Goal: Information Seeking & Learning: Learn about a topic

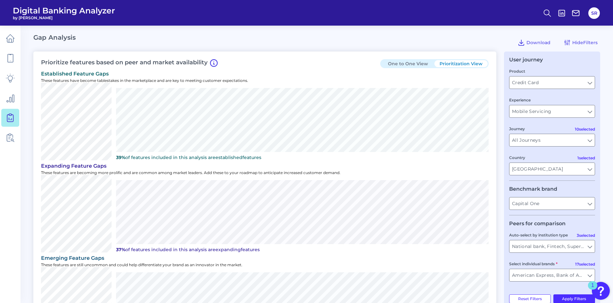
scroll to position [114, 0]
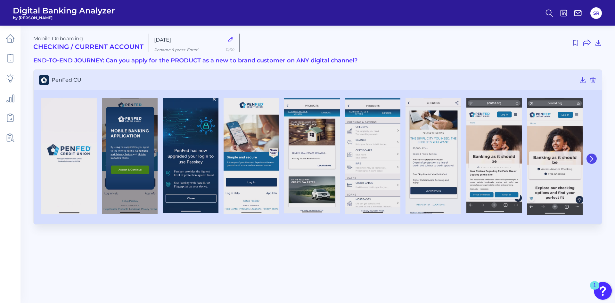
click at [592, 159] on icon at bounding box center [592, 159] width 6 height 6
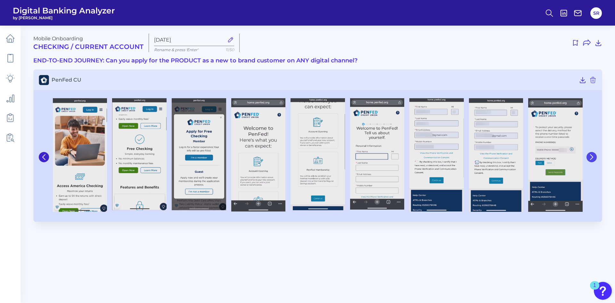
click at [592, 159] on icon at bounding box center [592, 157] width 6 height 6
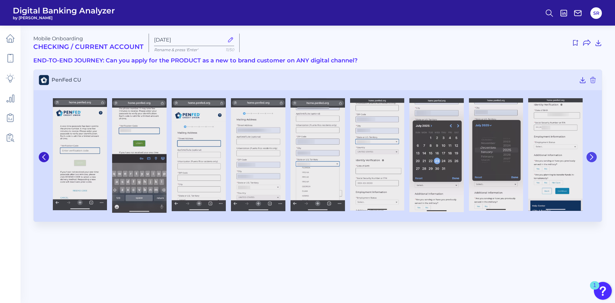
click at [588, 157] on button at bounding box center [592, 157] width 10 height 10
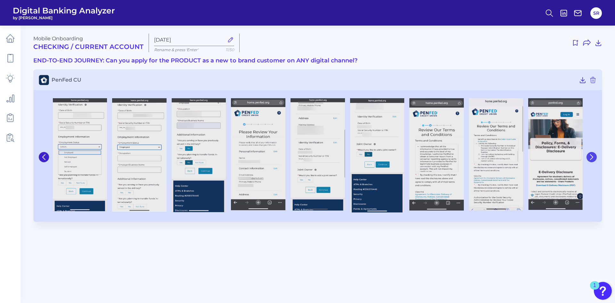
click at [587, 157] on button at bounding box center [592, 157] width 10 height 10
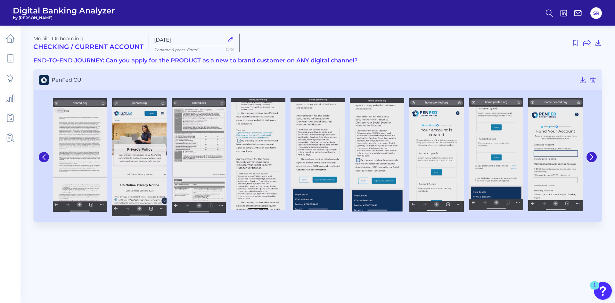
click at [586, 155] on div at bounding box center [591, 157] width 12 height 124
click at [557, 152] on img at bounding box center [555, 154] width 54 height 113
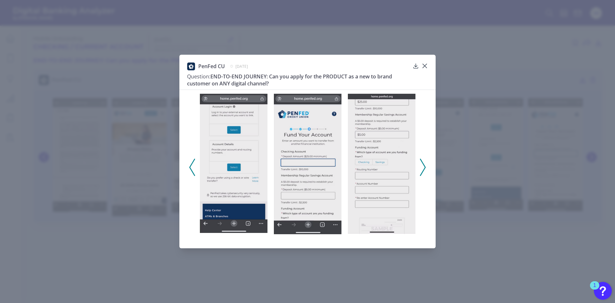
click at [421, 169] on icon at bounding box center [423, 167] width 6 height 17
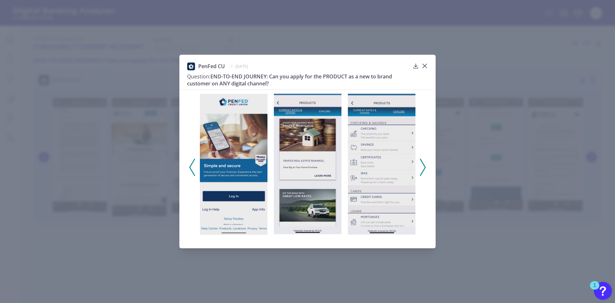
click at [421, 169] on icon at bounding box center [423, 167] width 6 height 17
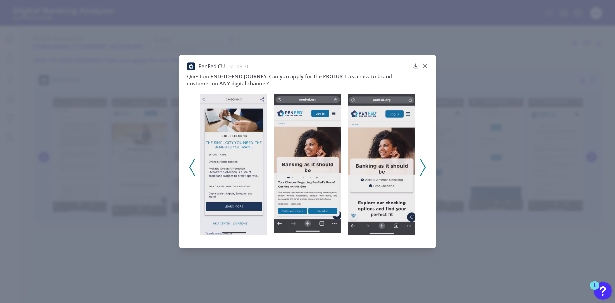
click at [421, 169] on icon at bounding box center [423, 167] width 6 height 17
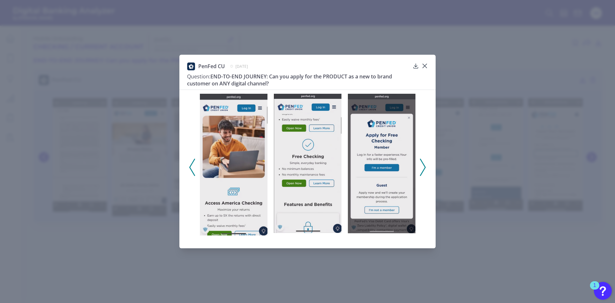
click at [421, 169] on icon at bounding box center [423, 167] width 6 height 17
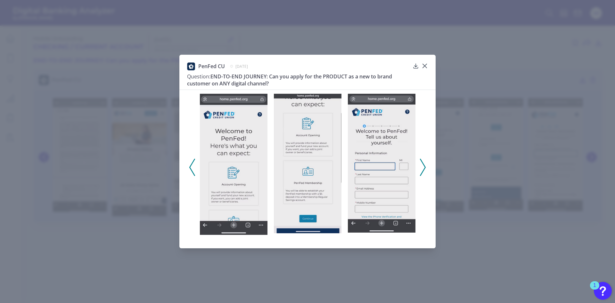
click at [421, 169] on icon at bounding box center [423, 167] width 6 height 17
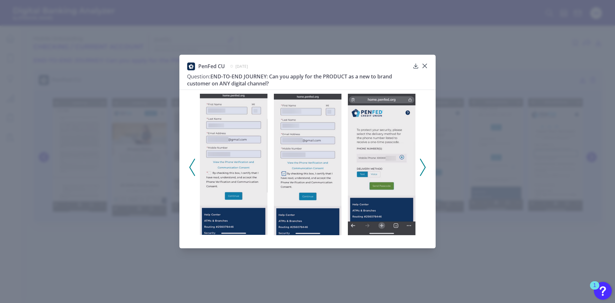
click at [421, 169] on icon at bounding box center [423, 167] width 6 height 17
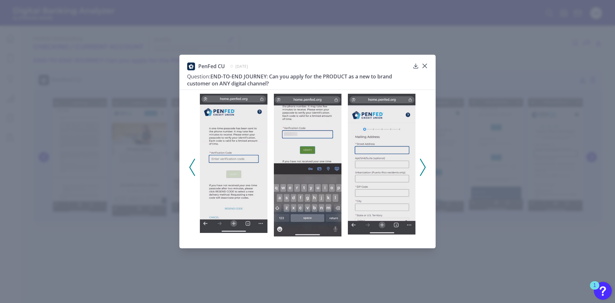
click at [421, 169] on icon at bounding box center [423, 167] width 6 height 17
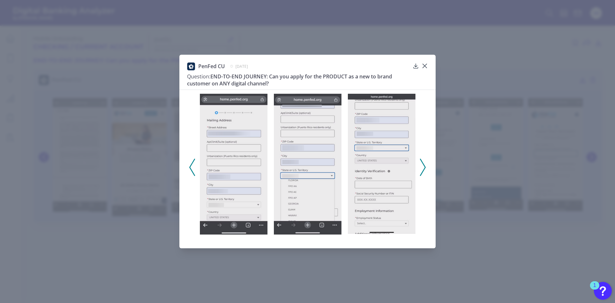
click at [421, 169] on icon at bounding box center [423, 167] width 6 height 17
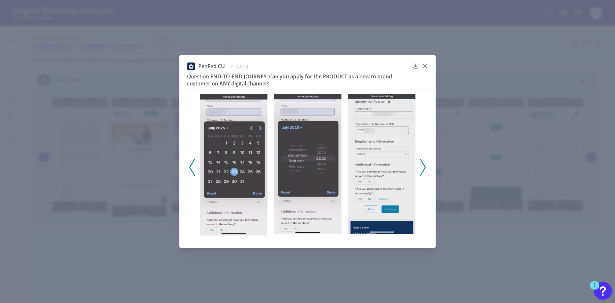
click at [421, 169] on icon at bounding box center [423, 167] width 6 height 17
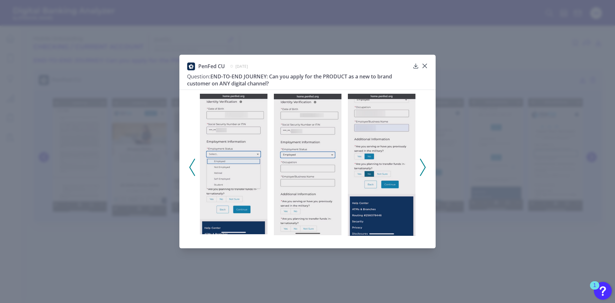
click at [421, 169] on icon at bounding box center [423, 167] width 6 height 17
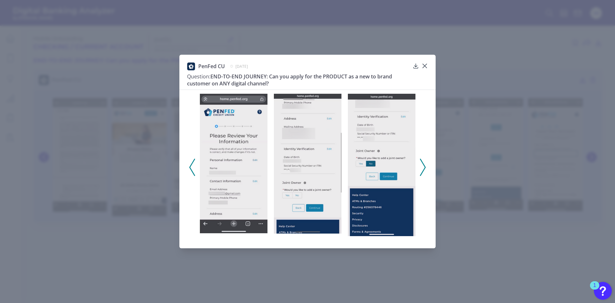
click at [420, 168] on icon at bounding box center [423, 167] width 6 height 17
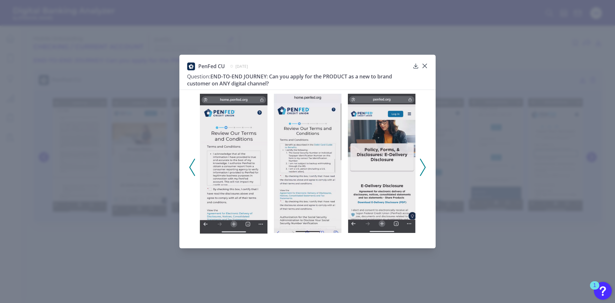
click at [420, 168] on icon at bounding box center [423, 167] width 6 height 17
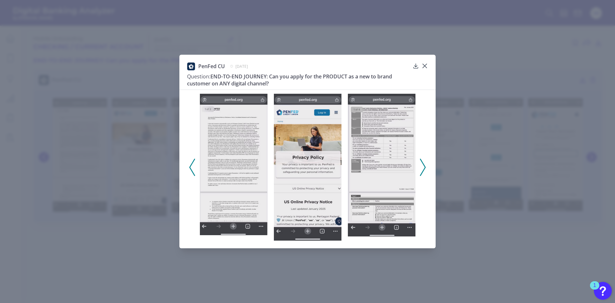
click at [420, 168] on icon at bounding box center [423, 167] width 6 height 17
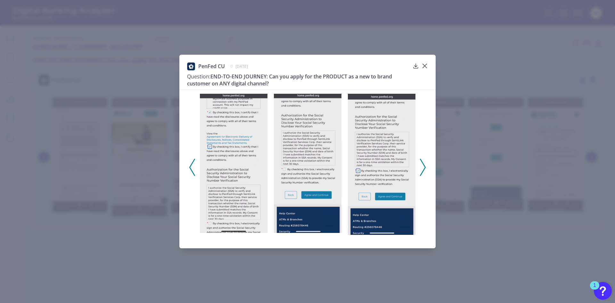
click at [420, 168] on icon at bounding box center [423, 167] width 6 height 17
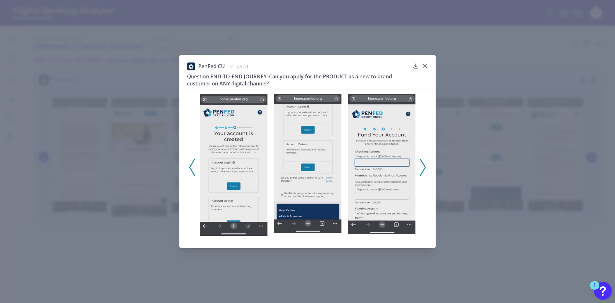
click at [420, 168] on icon at bounding box center [423, 167] width 6 height 17
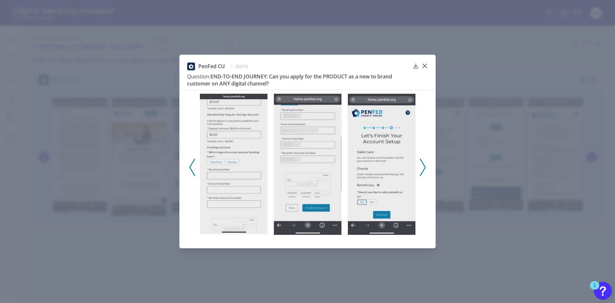
click at [420, 168] on icon at bounding box center [423, 167] width 6 height 17
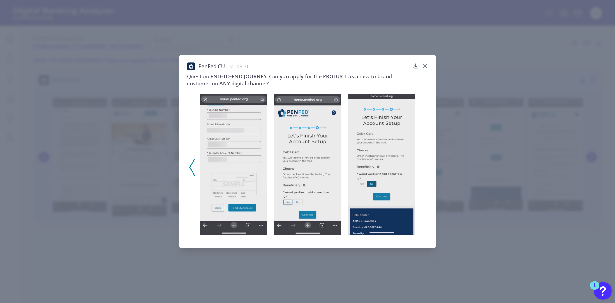
click at [192, 170] on polyline at bounding box center [192, 167] width 5 height 16
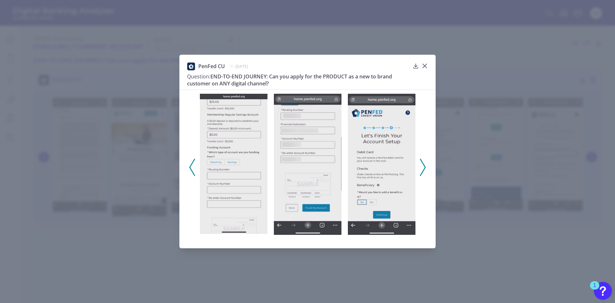
click at [191, 168] on icon at bounding box center [192, 167] width 6 height 17
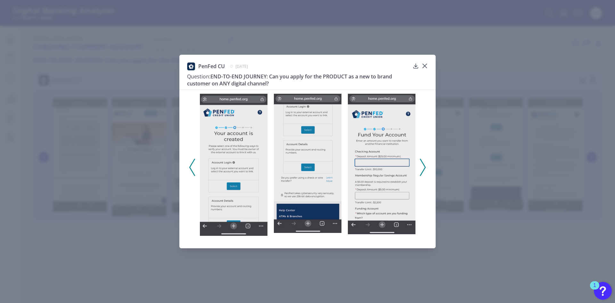
click at [191, 168] on icon at bounding box center [192, 167] width 6 height 17
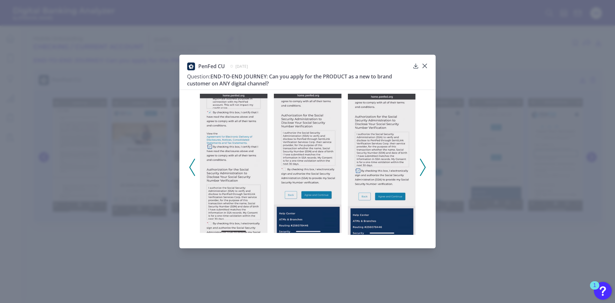
click at [422, 169] on icon at bounding box center [423, 167] width 6 height 17
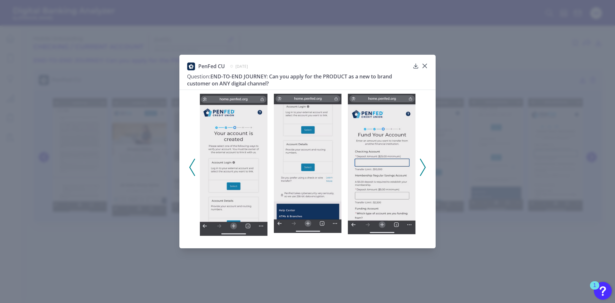
click at [422, 169] on icon at bounding box center [423, 167] width 6 height 17
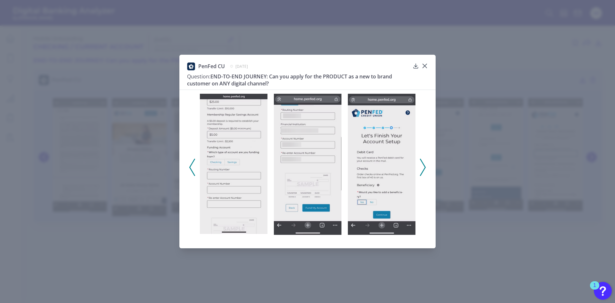
click at [190, 168] on icon at bounding box center [192, 167] width 6 height 17
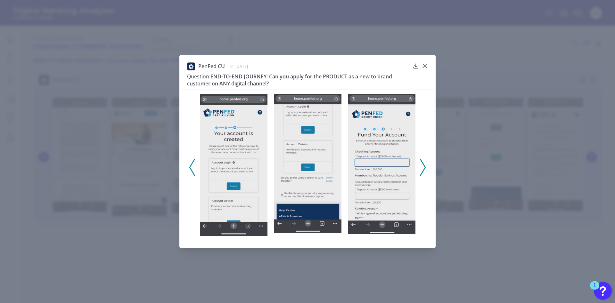
click at [189, 168] on icon at bounding box center [192, 167] width 6 height 17
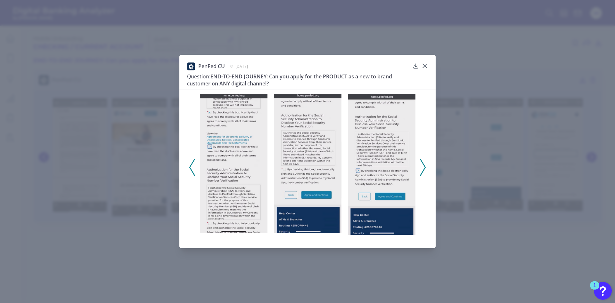
click at [189, 168] on icon at bounding box center [192, 167] width 6 height 17
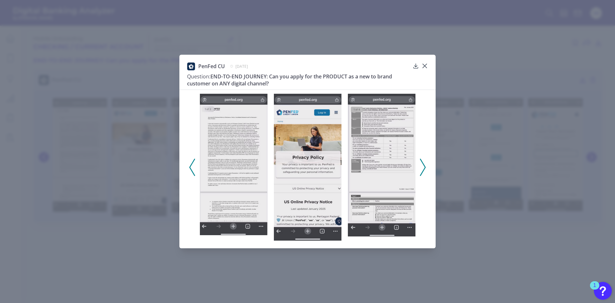
click at [189, 168] on div at bounding box center [307, 165] width 256 height 151
click at [190, 168] on polyline at bounding box center [192, 167] width 5 height 16
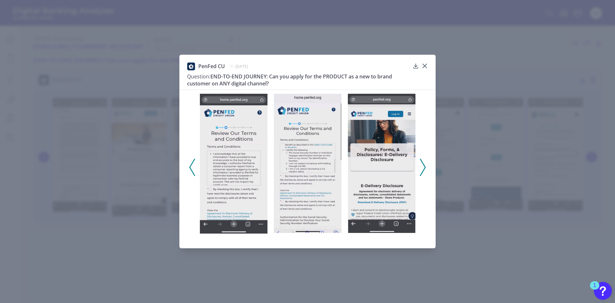
click at [190, 168] on polyline at bounding box center [192, 167] width 5 height 16
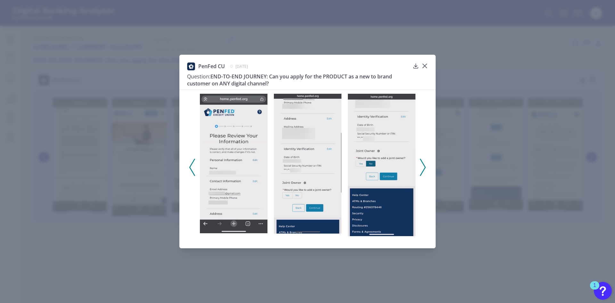
click at [190, 168] on polyline at bounding box center [192, 167] width 5 height 16
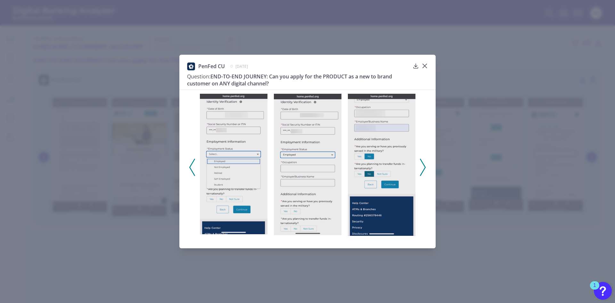
click at [190, 168] on polyline at bounding box center [192, 167] width 5 height 16
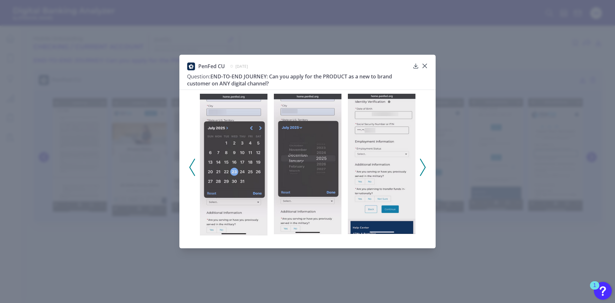
click at [190, 168] on polyline at bounding box center [192, 167] width 5 height 16
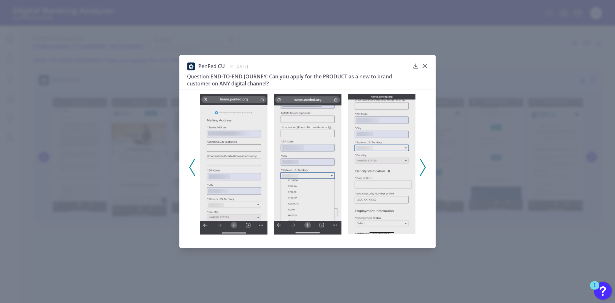
click at [190, 168] on polyline at bounding box center [192, 167] width 5 height 16
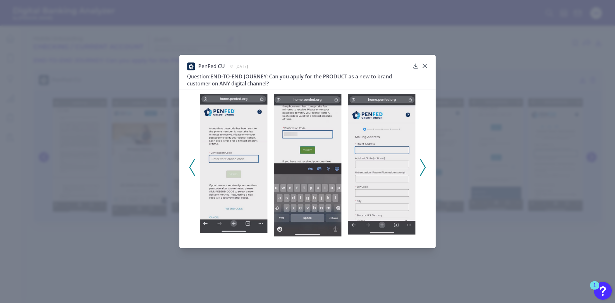
click at [190, 168] on polyline at bounding box center [192, 167] width 5 height 16
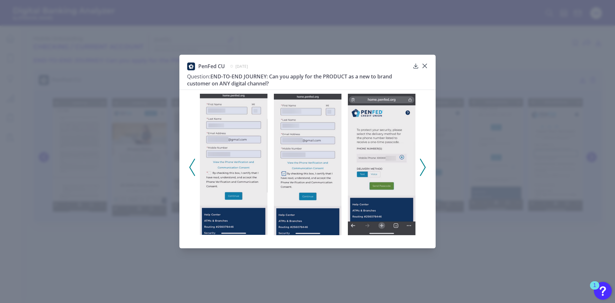
click at [190, 168] on polyline at bounding box center [192, 167] width 5 height 16
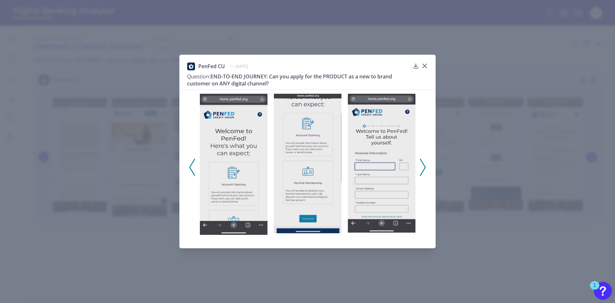
click at [190, 168] on polyline at bounding box center [192, 167] width 5 height 16
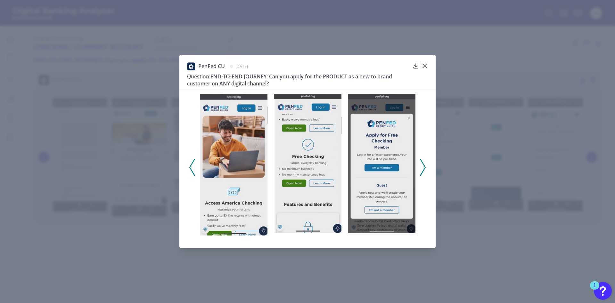
click at [190, 168] on polyline at bounding box center [192, 167] width 5 height 16
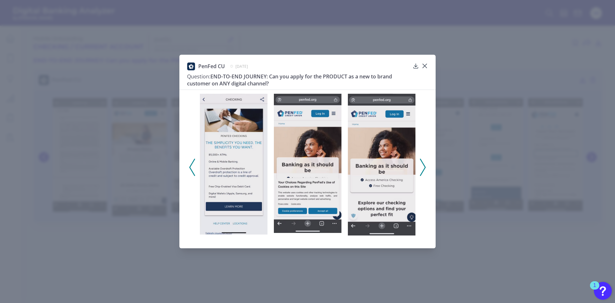
click at [190, 168] on polyline at bounding box center [192, 167] width 5 height 16
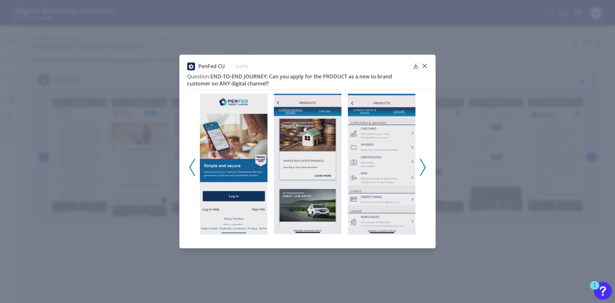
click at [190, 168] on polyline at bounding box center [192, 167] width 5 height 16
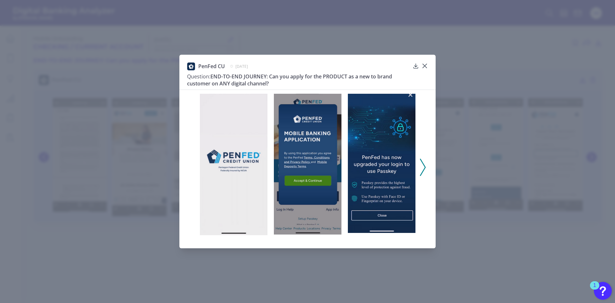
click at [424, 164] on icon at bounding box center [423, 167] width 6 height 17
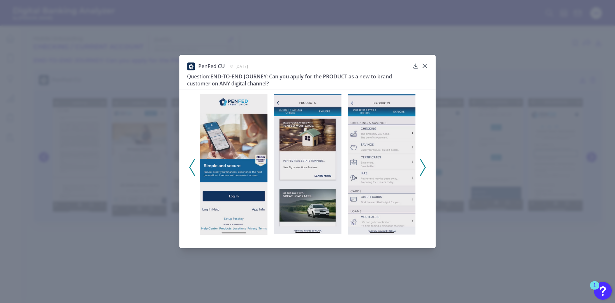
click at [424, 164] on icon at bounding box center [423, 167] width 6 height 17
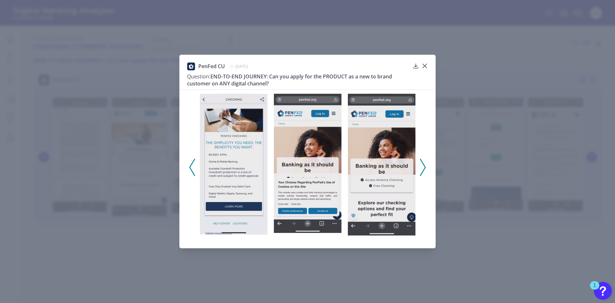
click at [424, 164] on icon at bounding box center [423, 167] width 6 height 17
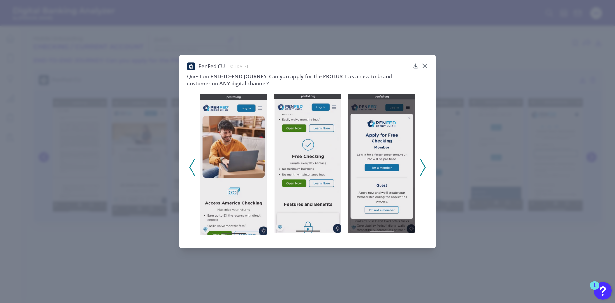
click at [426, 164] on button at bounding box center [423, 167] width 6 height 17
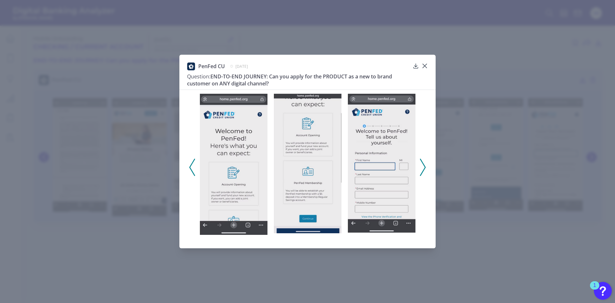
click at [426, 164] on div at bounding box center [307, 165] width 256 height 151
click at [424, 169] on icon at bounding box center [423, 167] width 6 height 17
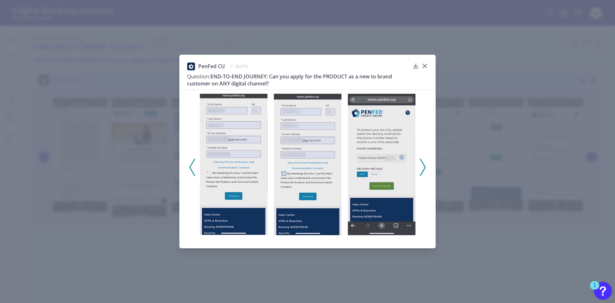
click at [424, 169] on icon at bounding box center [423, 167] width 6 height 17
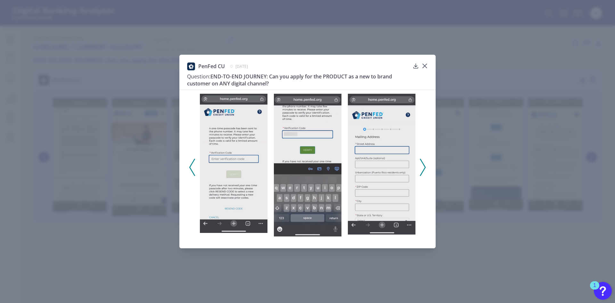
click at [424, 169] on icon at bounding box center [423, 167] width 6 height 17
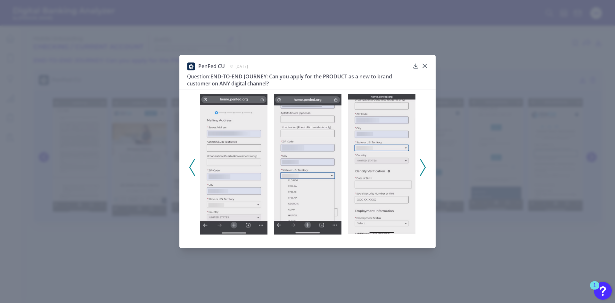
click at [423, 168] on icon at bounding box center [423, 167] width 6 height 17
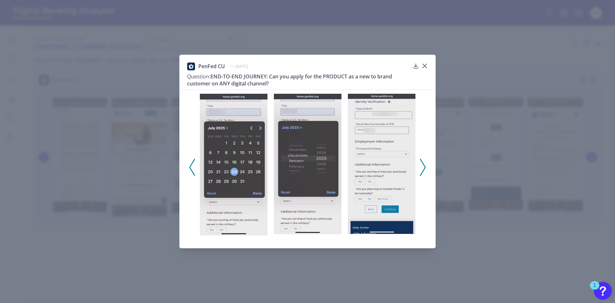
click at [422, 166] on icon at bounding box center [423, 167] width 6 height 17
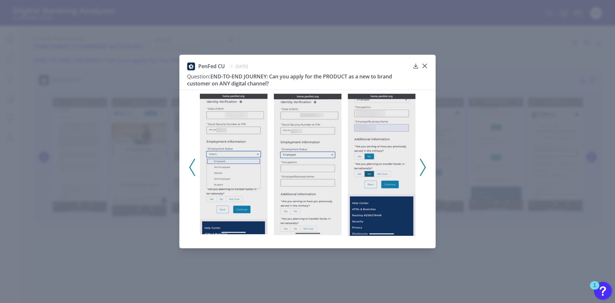
click at [422, 166] on icon at bounding box center [423, 167] width 6 height 17
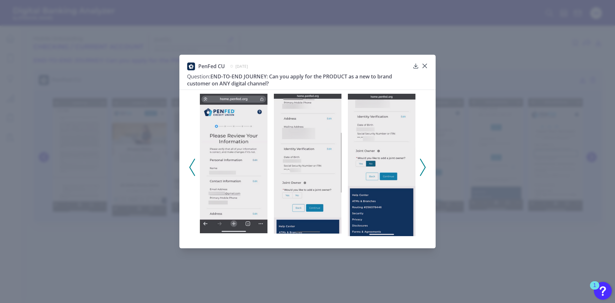
click at [422, 163] on icon at bounding box center [423, 167] width 6 height 17
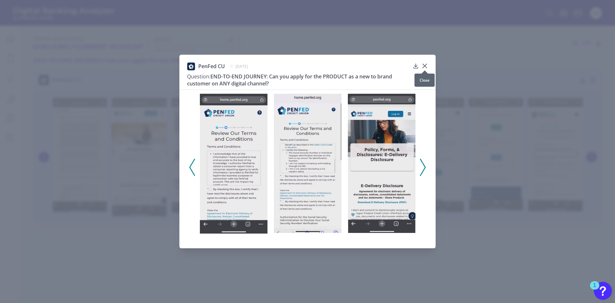
click at [425, 64] on icon at bounding box center [425, 66] width 6 height 6
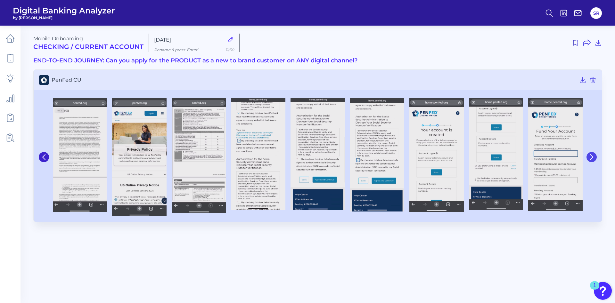
click at [594, 154] on icon at bounding box center [592, 157] width 6 height 6
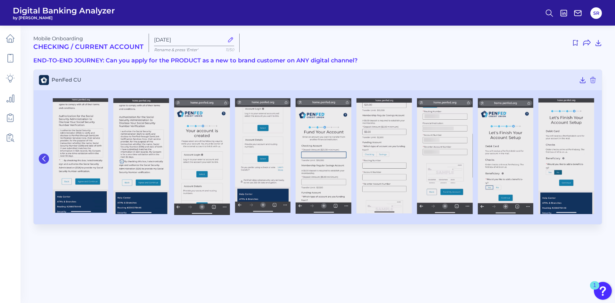
click at [44, 156] on icon at bounding box center [44, 159] width 6 height 6
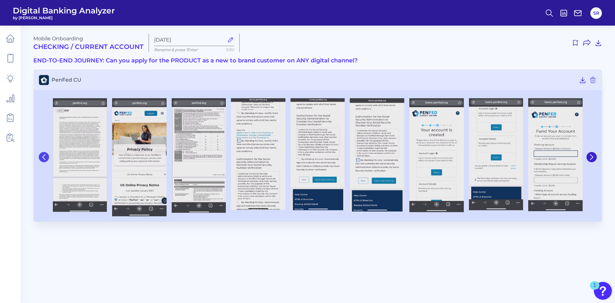
click at [44, 156] on icon at bounding box center [44, 157] width 6 height 6
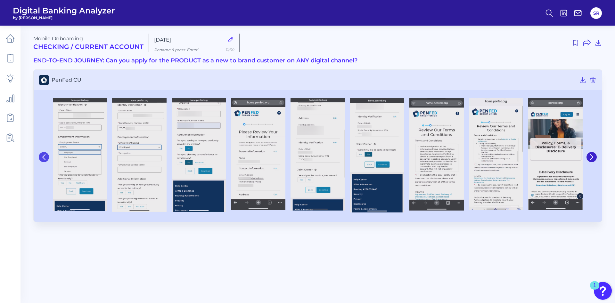
click at [44, 157] on icon at bounding box center [44, 157] width 6 height 6
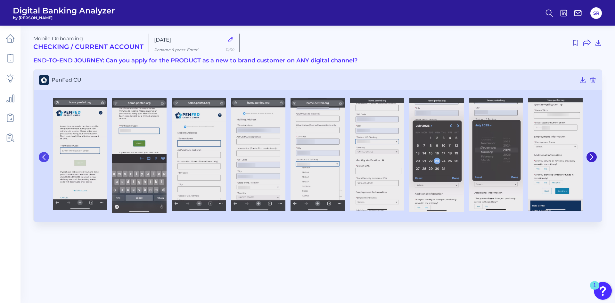
click at [45, 155] on icon at bounding box center [44, 157] width 3 height 5
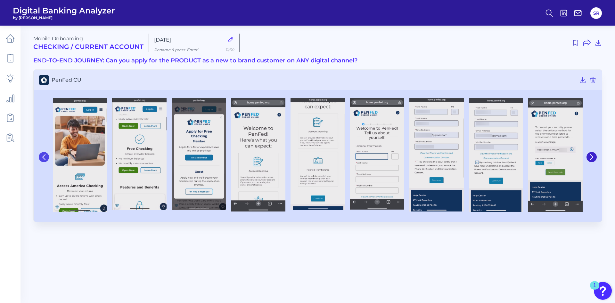
click at [45, 155] on icon at bounding box center [44, 157] width 3 height 5
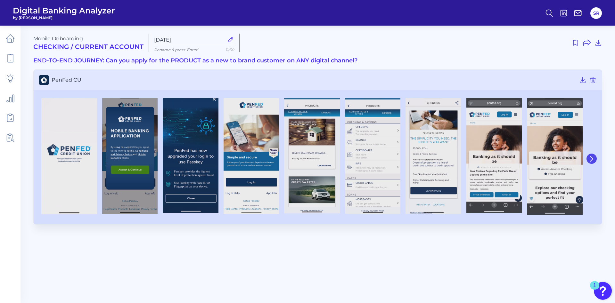
click at [591, 159] on icon at bounding box center [592, 159] width 6 height 6
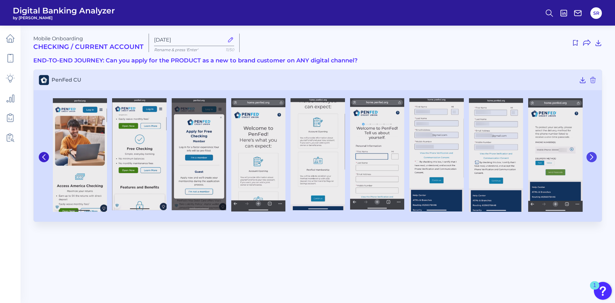
click at [590, 159] on icon at bounding box center [592, 157] width 6 height 6
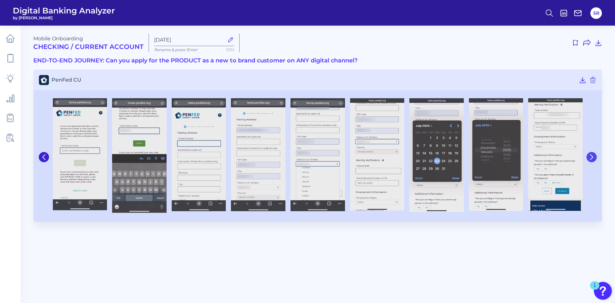
click at [590, 159] on icon at bounding box center [592, 157] width 6 height 6
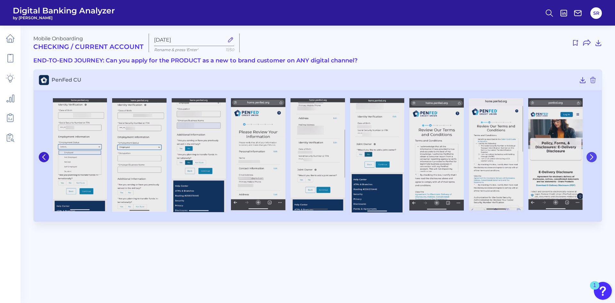
click at [590, 159] on icon at bounding box center [592, 157] width 6 height 6
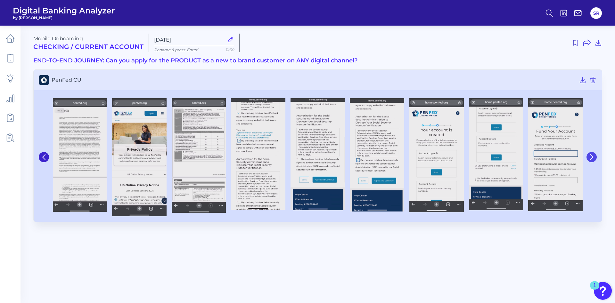
click at [590, 159] on icon at bounding box center [592, 157] width 6 height 6
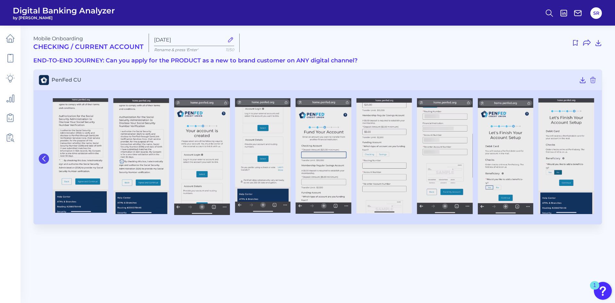
click at [47, 159] on button at bounding box center [44, 159] width 10 height 10
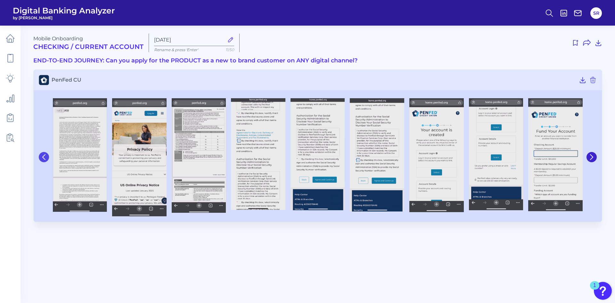
click at [46, 159] on icon at bounding box center [44, 157] width 6 height 6
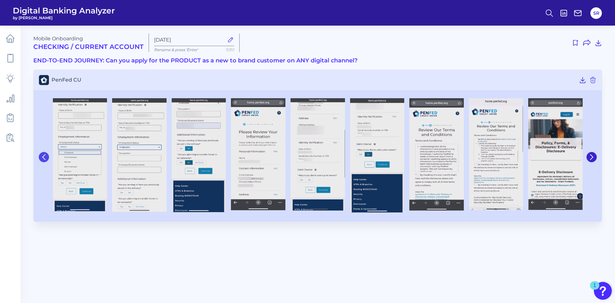
click at [46, 159] on icon at bounding box center [44, 157] width 6 height 6
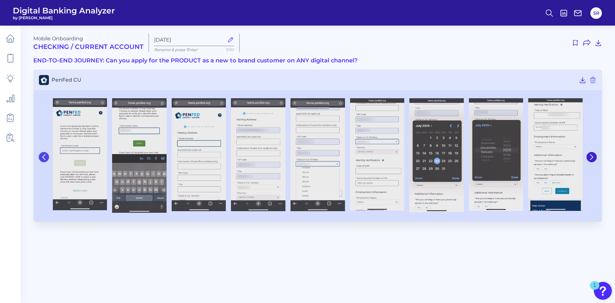
click at [46, 158] on icon at bounding box center [44, 157] width 6 height 6
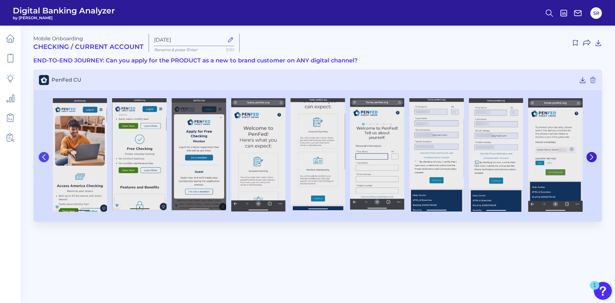
click at [46, 158] on icon at bounding box center [44, 157] width 6 height 6
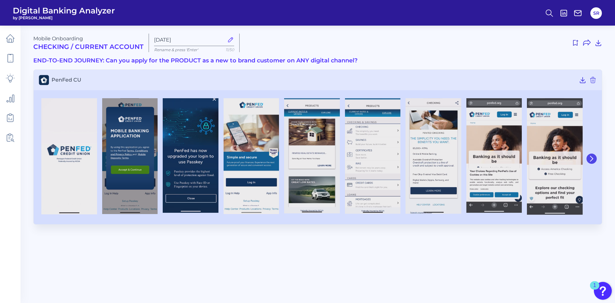
click at [596, 159] on button at bounding box center [592, 159] width 10 height 10
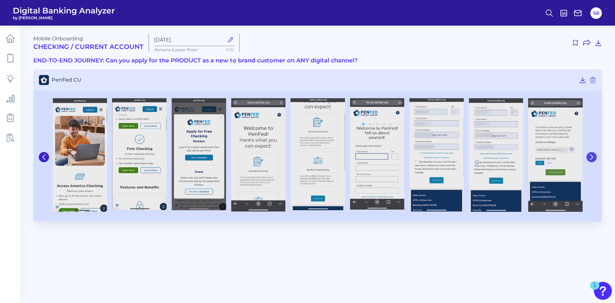
click at [595, 158] on button at bounding box center [592, 157] width 10 height 10
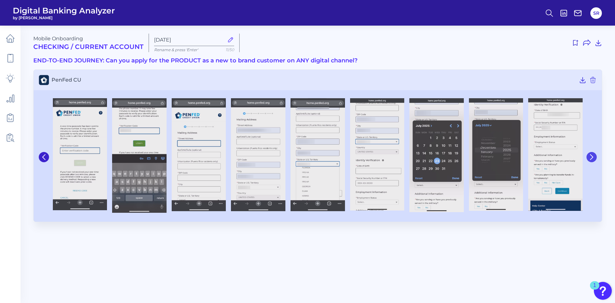
click at [595, 158] on button at bounding box center [592, 157] width 10 height 10
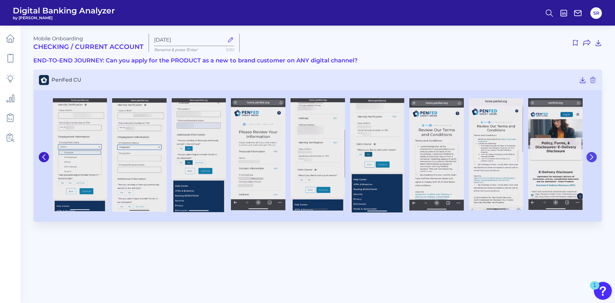
click at [595, 158] on button at bounding box center [592, 157] width 10 height 10
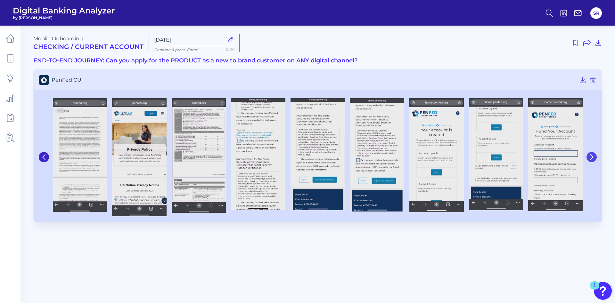
click at [595, 158] on button at bounding box center [592, 157] width 10 height 10
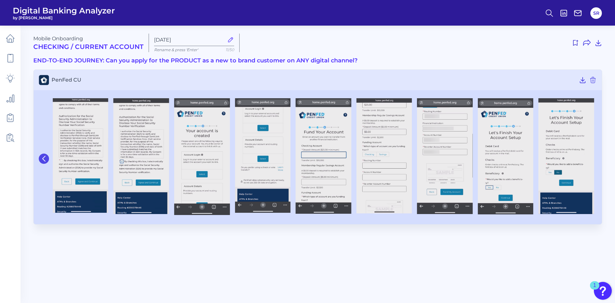
click at [46, 161] on icon at bounding box center [44, 159] width 6 height 6
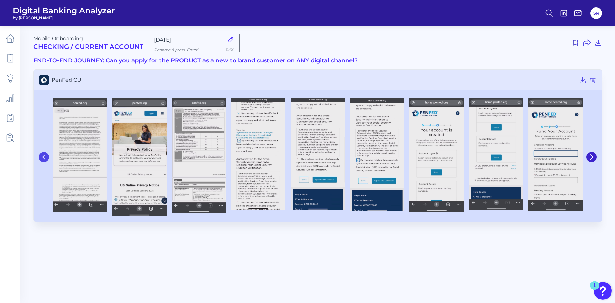
click at [46, 161] on button at bounding box center [44, 157] width 10 height 10
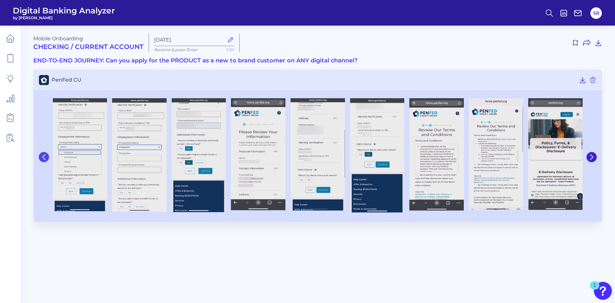
click at [46, 160] on button at bounding box center [44, 157] width 10 height 10
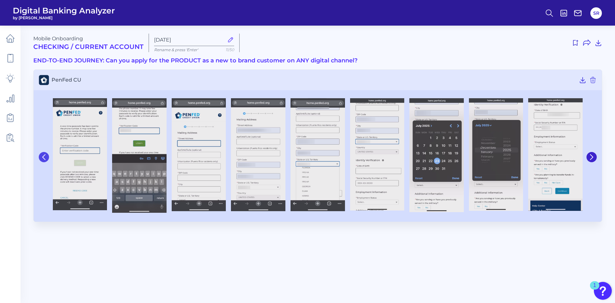
click at [46, 160] on icon at bounding box center [44, 157] width 6 height 6
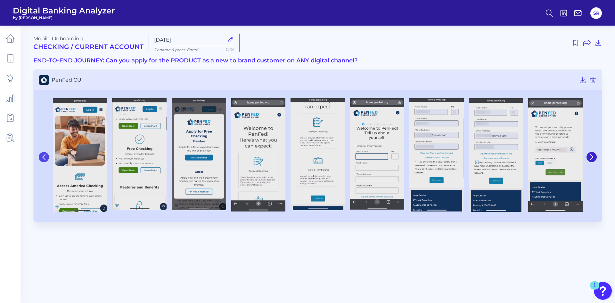
click at [46, 159] on icon at bounding box center [44, 157] width 6 height 6
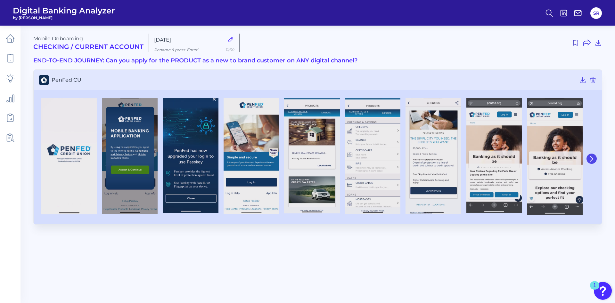
click at [594, 159] on button at bounding box center [592, 159] width 10 height 10
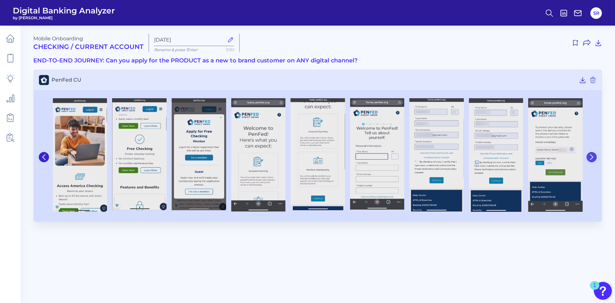
click at [594, 159] on icon at bounding box center [592, 157] width 6 height 6
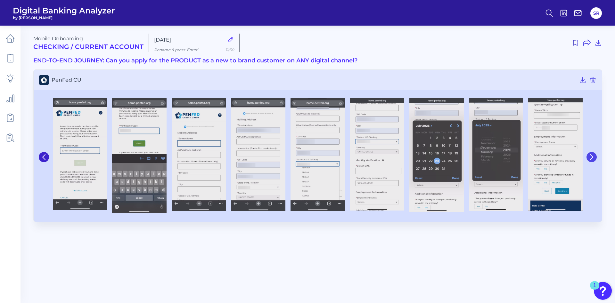
click at [595, 159] on button at bounding box center [592, 157] width 10 height 10
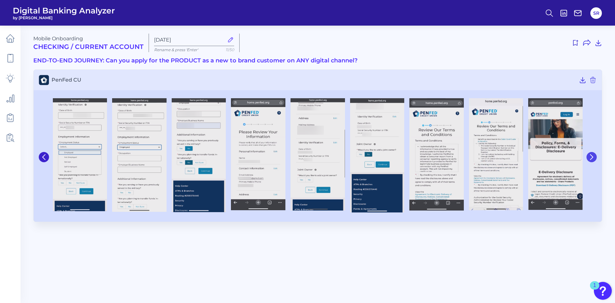
click at [595, 159] on button at bounding box center [592, 157] width 10 height 10
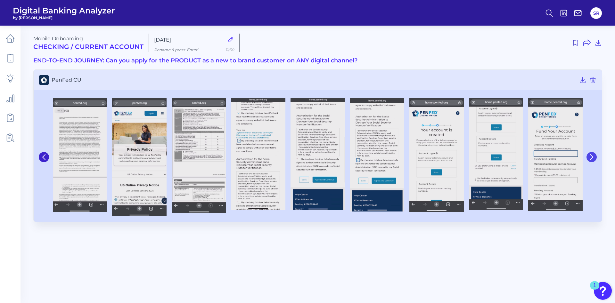
click at [595, 159] on button at bounding box center [592, 157] width 10 height 10
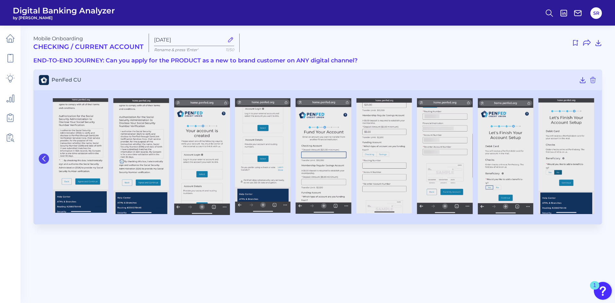
click at [45, 161] on icon at bounding box center [44, 159] width 6 height 6
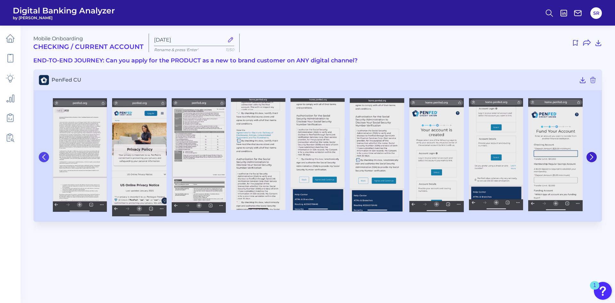
click at [44, 159] on icon at bounding box center [44, 157] width 3 height 5
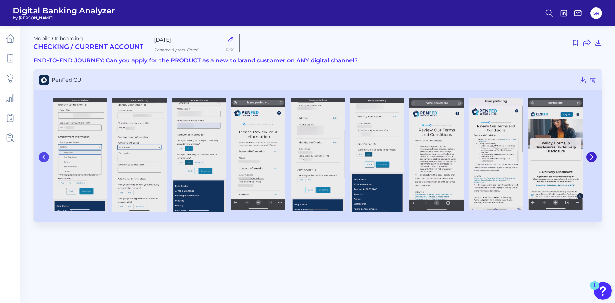
click at [44, 159] on icon at bounding box center [44, 157] width 3 height 5
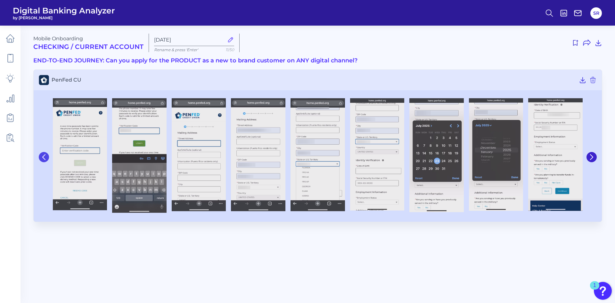
click at [44, 159] on icon at bounding box center [44, 157] width 3 height 5
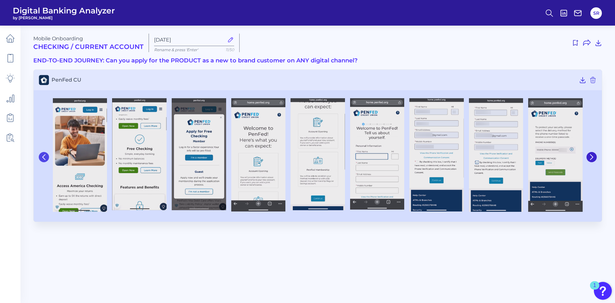
click at [44, 159] on icon at bounding box center [44, 157] width 3 height 5
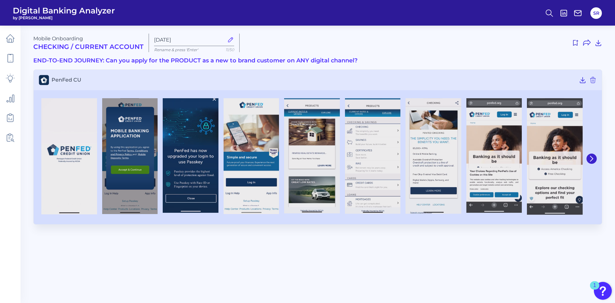
click at [388, 276] on main "Mobile Onboarding Checking / Current Account [DATE] Rename & press 'Enter' 11/5…" at bounding box center [307, 151] width 615 height 303
click at [594, 158] on button at bounding box center [592, 159] width 10 height 10
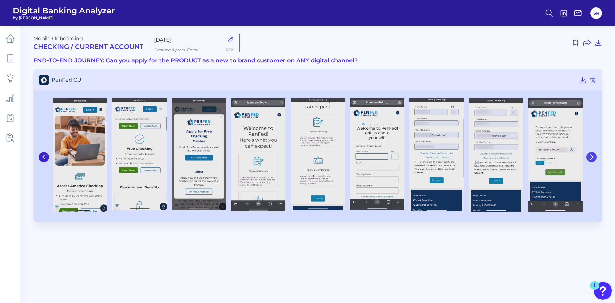
click at [594, 158] on icon at bounding box center [592, 157] width 6 height 6
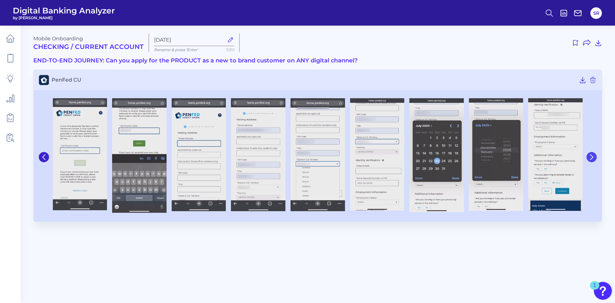
click at [594, 158] on icon at bounding box center [592, 157] width 6 height 6
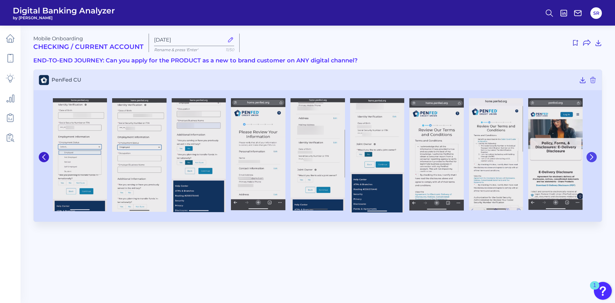
click at [595, 159] on button at bounding box center [592, 157] width 10 height 10
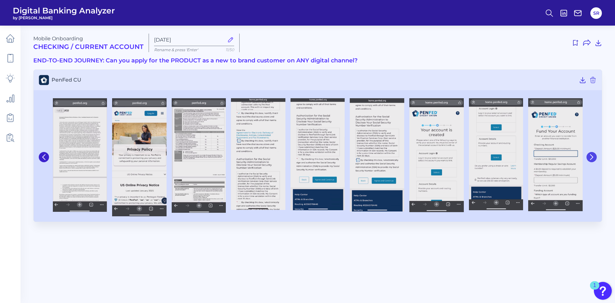
click at [595, 158] on button at bounding box center [592, 157] width 10 height 10
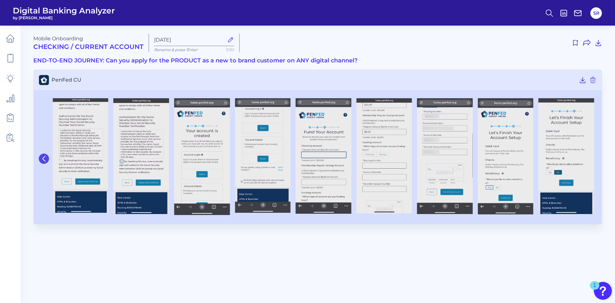
click at [45, 161] on icon at bounding box center [44, 159] width 6 height 6
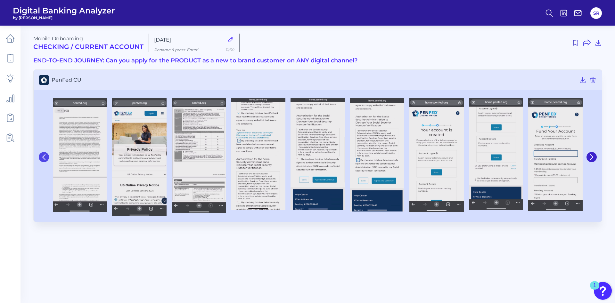
click at [45, 160] on icon at bounding box center [44, 157] width 3 height 5
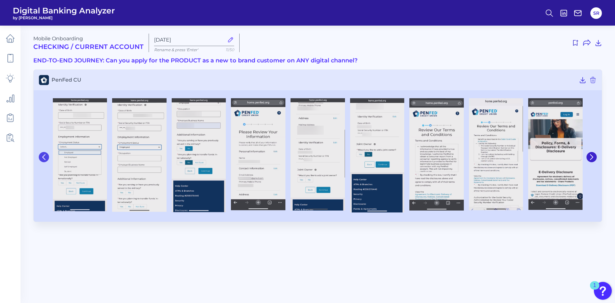
click at [45, 160] on icon at bounding box center [44, 157] width 3 height 5
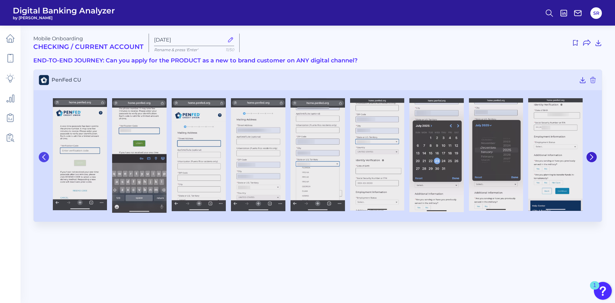
click at [47, 160] on button at bounding box center [44, 157] width 10 height 10
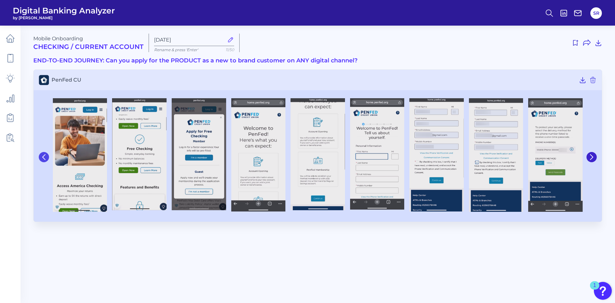
click at [47, 160] on button at bounding box center [44, 157] width 10 height 10
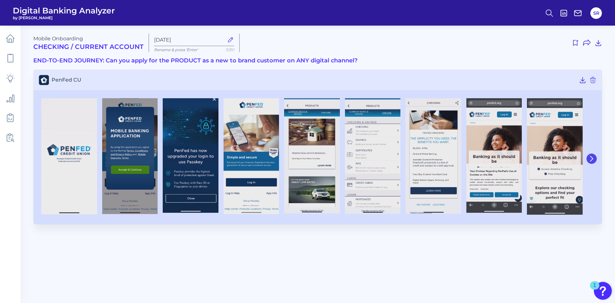
click at [590, 161] on icon at bounding box center [592, 159] width 6 height 6
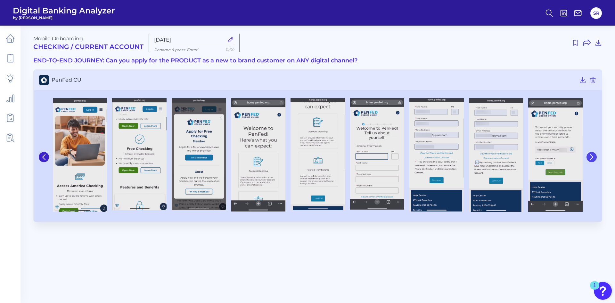
click at [590, 161] on button at bounding box center [592, 157] width 10 height 10
